Goal: Task Accomplishment & Management: Use online tool/utility

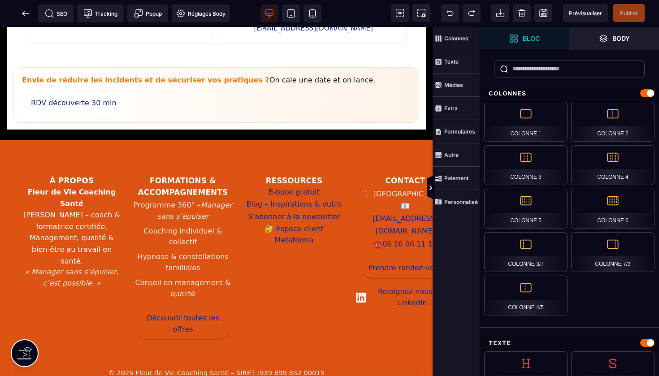
scroll to position [1032, 0]
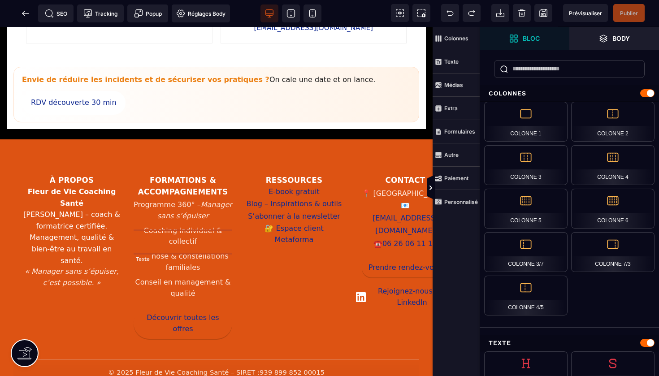
click at [198, 249] on li "Hypnose & constellations familiales" at bounding box center [183, 262] width 99 height 26
select select "***"
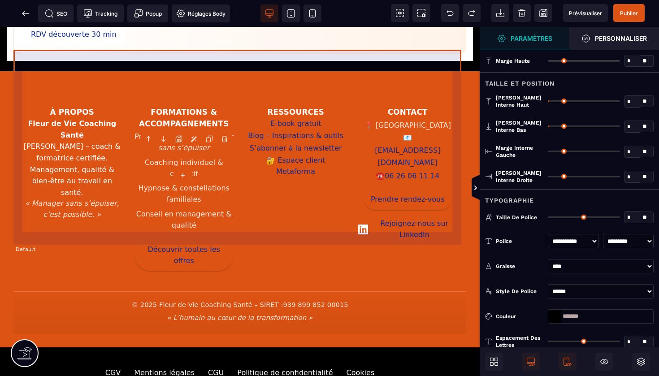
click at [198, 248] on footer "À propos Fleur de Vie Coaching Santé [PERSON_NAME] – coach & formatrice certifi…" at bounding box center [239, 209] width 453 height 249
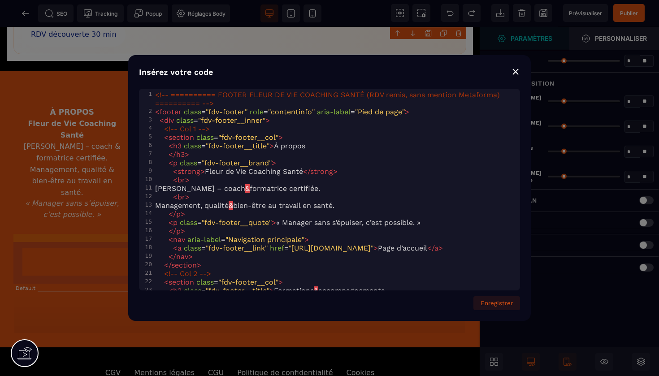
click at [518, 74] on div "⨯" at bounding box center [515, 71] width 9 height 13
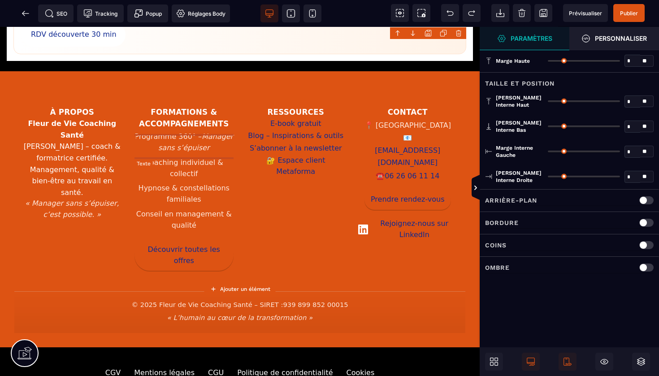
click at [201, 181] on li "Hypnose & constellations familiales" at bounding box center [185, 194] width 100 height 26
select select "***"
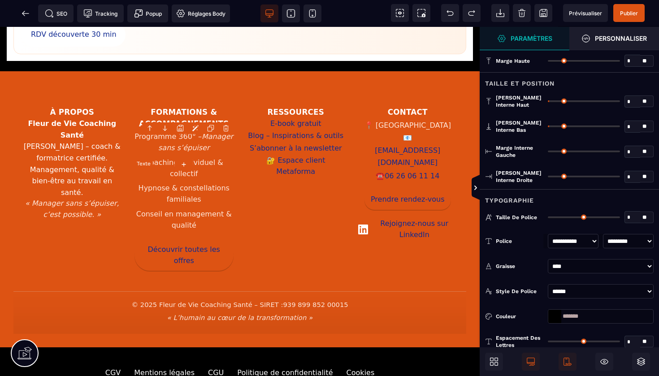
click at [201, 181] on li "Hypnose & constellations familiales" at bounding box center [185, 194] width 100 height 26
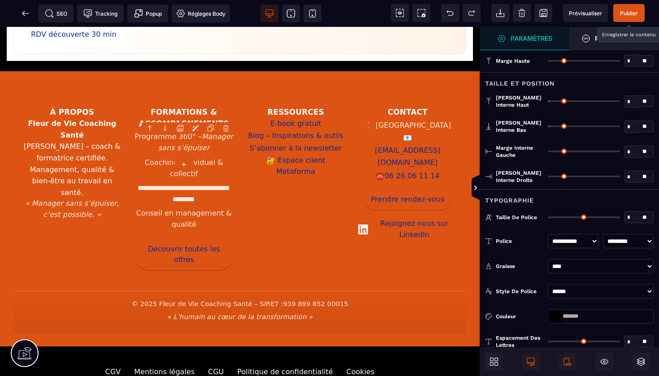
click at [627, 11] on span "Publier" at bounding box center [629, 13] width 18 height 7
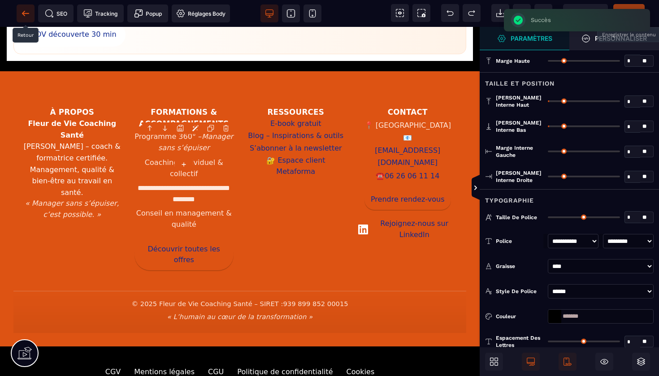
click at [23, 15] on icon at bounding box center [25, 13] width 9 height 9
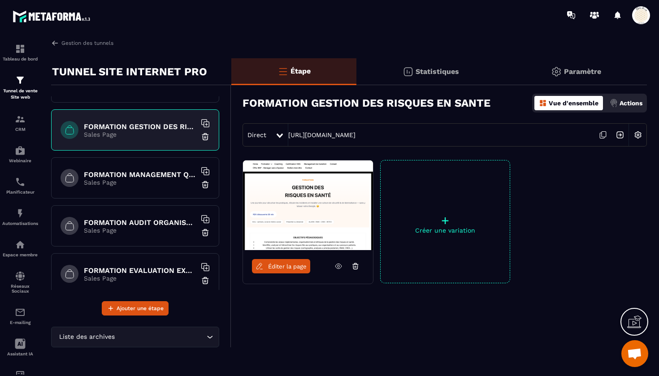
scroll to position [620, 0]
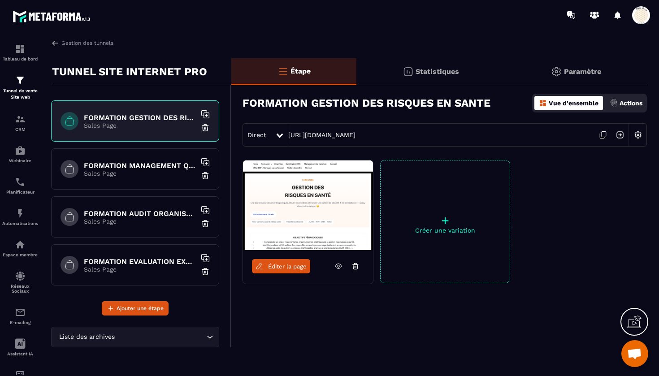
click at [136, 166] on h6 "FORMATION MANAGEMENT QUALITE ET RISQUES EN ESSMS" at bounding box center [140, 165] width 112 height 9
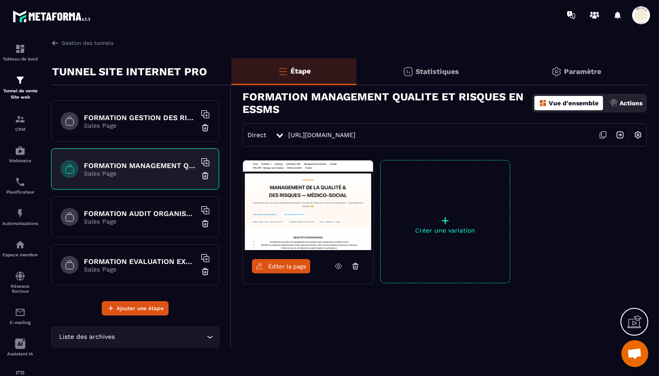
click at [282, 266] on span "Éditer la page" at bounding box center [287, 266] width 39 height 7
